Goal: Check status: Check status

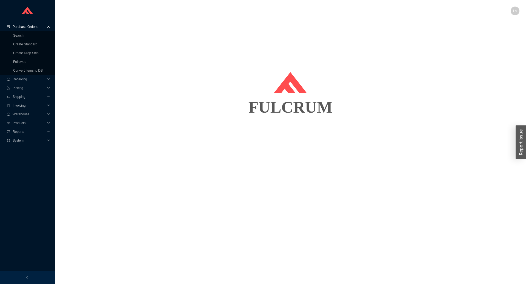
click at [37, 26] on span "Purchase Orders" at bounding box center [29, 26] width 33 height 9
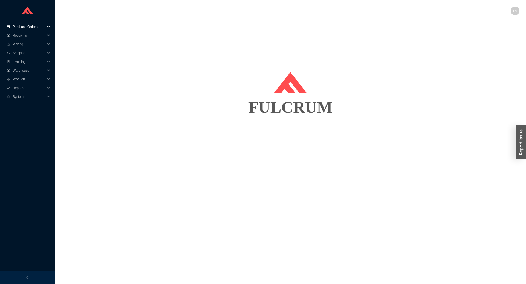
click at [37, 26] on span "Purchase Orders" at bounding box center [29, 26] width 33 height 9
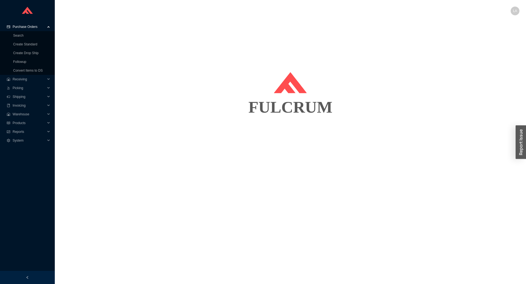
click at [83, 48] on div "FULCRUM" at bounding box center [290, 69] width 458 height 103
click at [20, 34] on link "Search" at bounding box center [18, 36] width 10 height 4
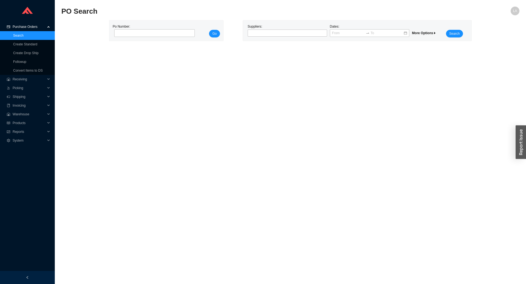
drag, startPoint x: 136, startPoint y: 31, endPoint x: 141, endPoint y: 29, distance: 6.3
click at [136, 31] on input "tel" at bounding box center [154, 33] width 80 height 8
type input "914537"
click at [215, 34] on span "Go" at bounding box center [214, 33] width 4 height 5
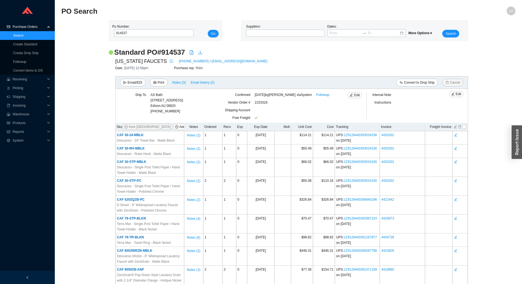
click at [325, 56] on div "Standard PO # 914537" at bounding box center [288, 53] width 359 height 10
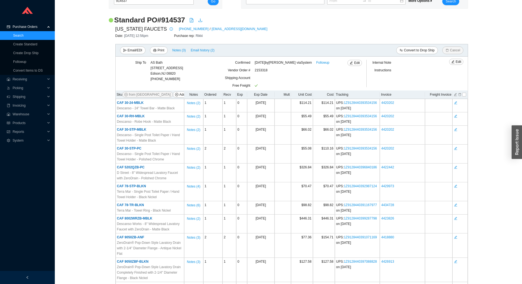
scroll to position [82, 0]
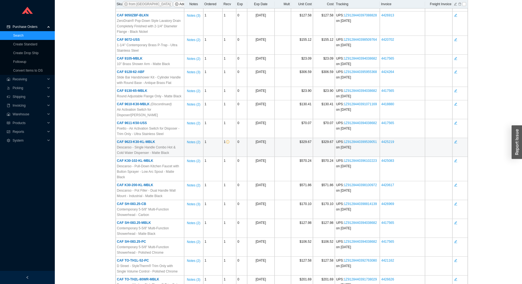
click at [143, 142] on span "CAF 9623-K30-KL-MBLK" at bounding box center [136, 142] width 38 height 4
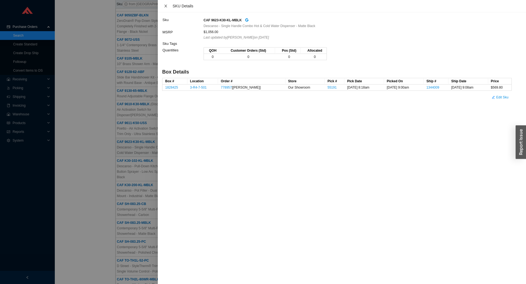
click at [165, 6] on icon "close" at bounding box center [166, 6] width 4 height 4
